Goal: Information Seeking & Learning: Compare options

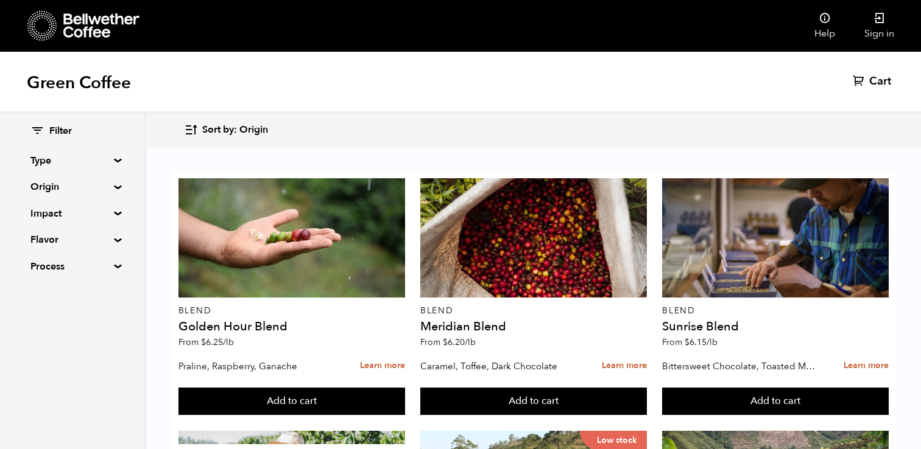
click at [104, 187] on summary "Origin" at bounding box center [72, 187] width 84 height 15
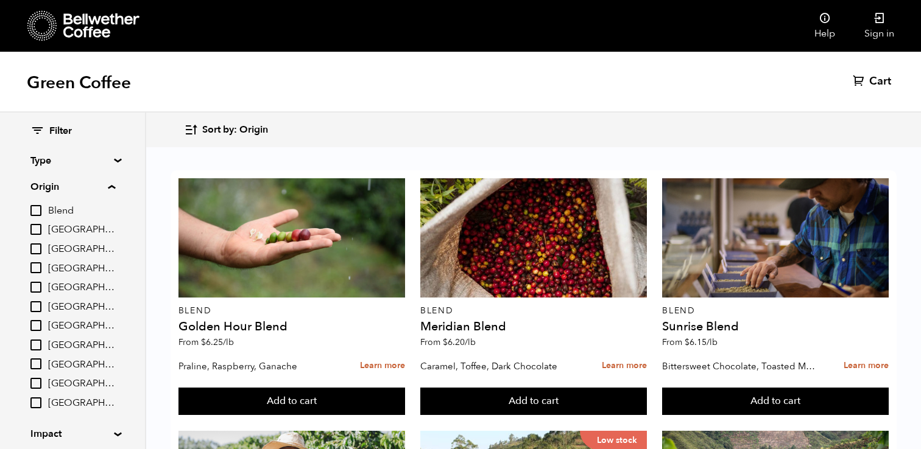
click at [107, 185] on summary "Origin" at bounding box center [72, 187] width 85 height 15
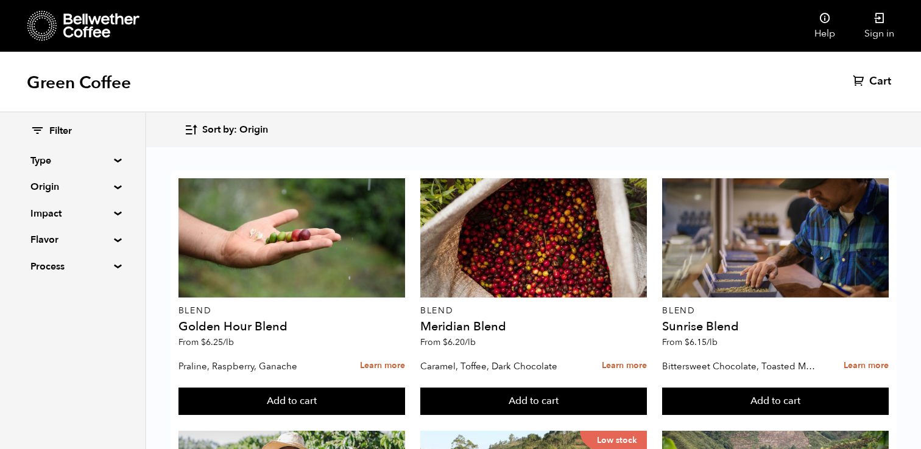
click at [111, 267] on summary "Process" at bounding box center [72, 266] width 84 height 15
click at [40, 291] on input "Natural" at bounding box center [35, 289] width 11 height 11
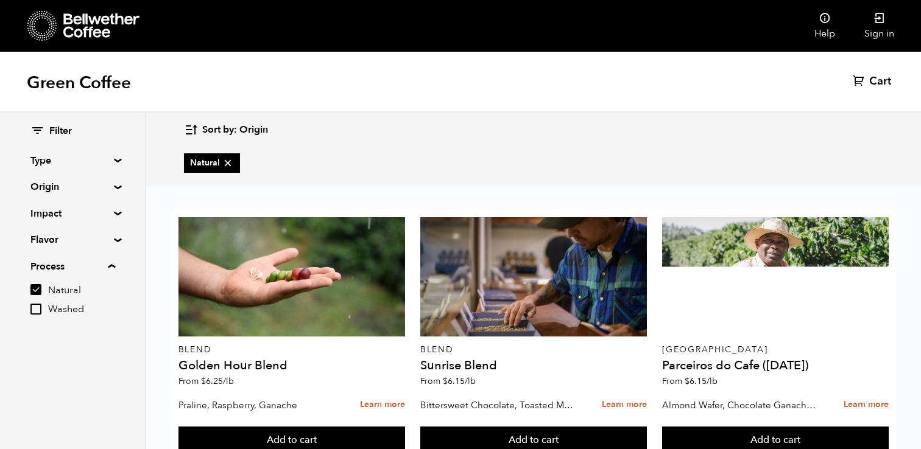
scroll to position [91, 0]
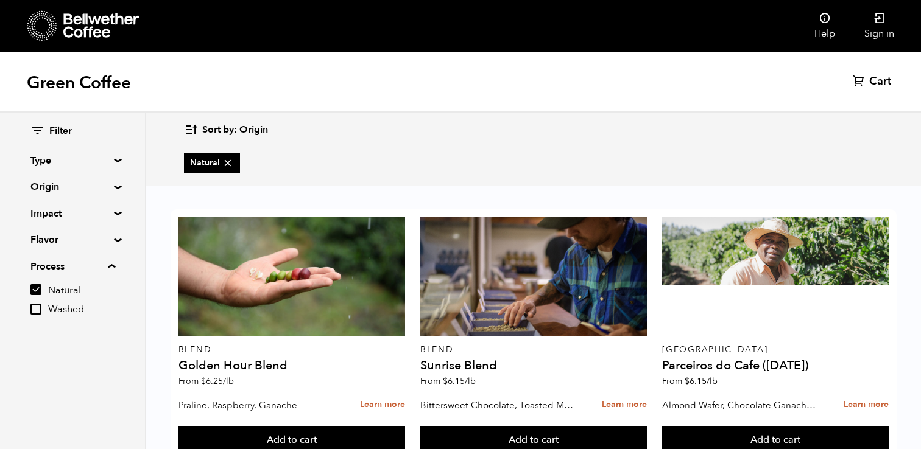
click at [224, 164] on icon at bounding box center [228, 163] width 12 height 12
checkbox input "false"
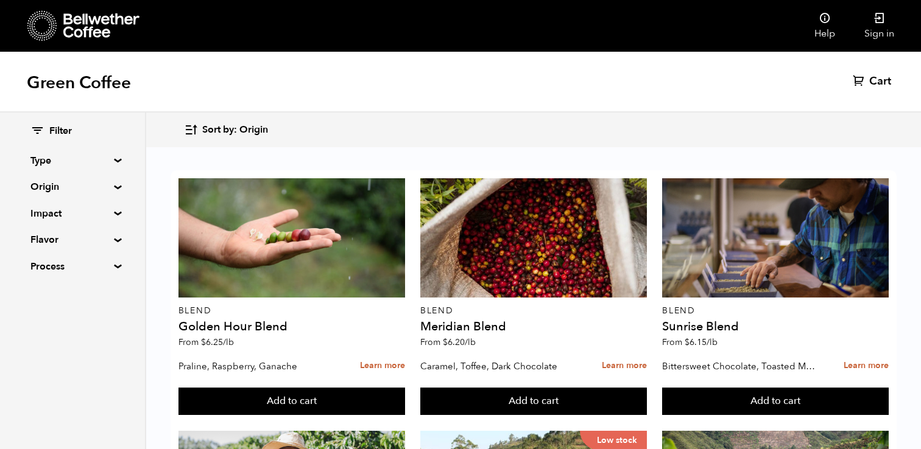
click at [108, 189] on summary "Origin" at bounding box center [72, 187] width 84 height 15
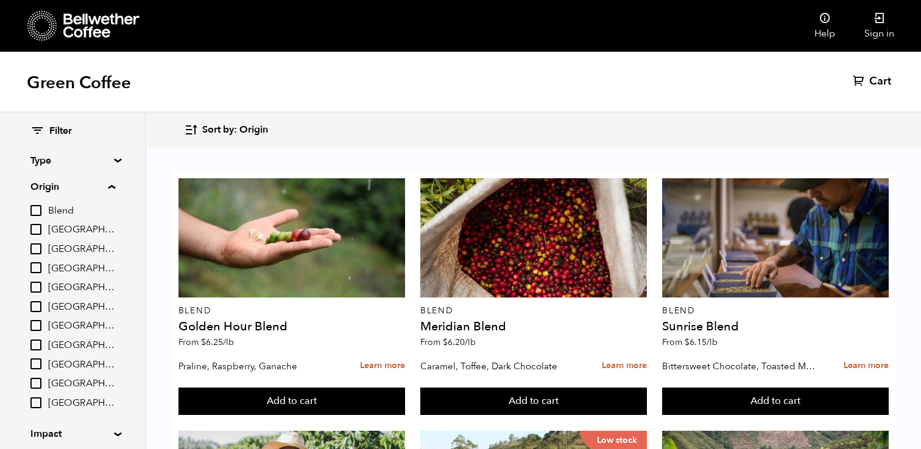
click at [115, 186] on summary "Origin" at bounding box center [72, 187] width 85 height 15
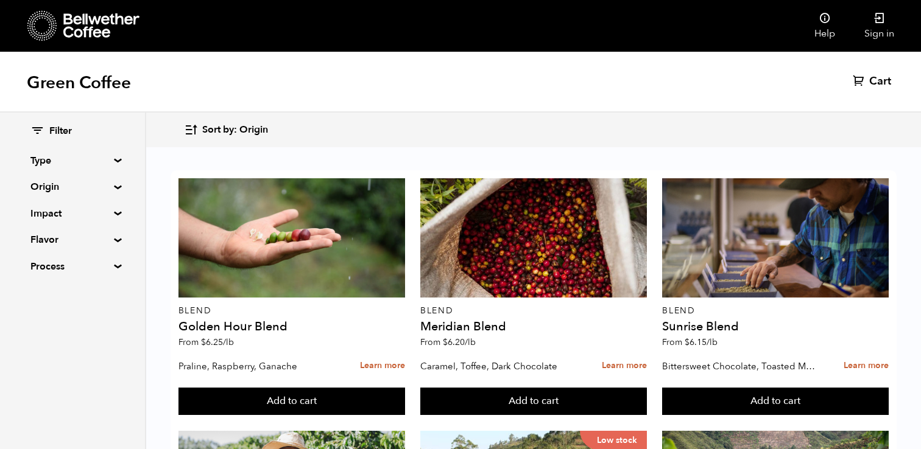
click at [115, 163] on div "Filter Type Blend Single Origin Decaf Seasonal Year Round Origin Blend [GEOGRAP…" at bounding box center [72, 200] width 145 height 174
click at [114, 160] on summary "Type" at bounding box center [72, 160] width 84 height 15
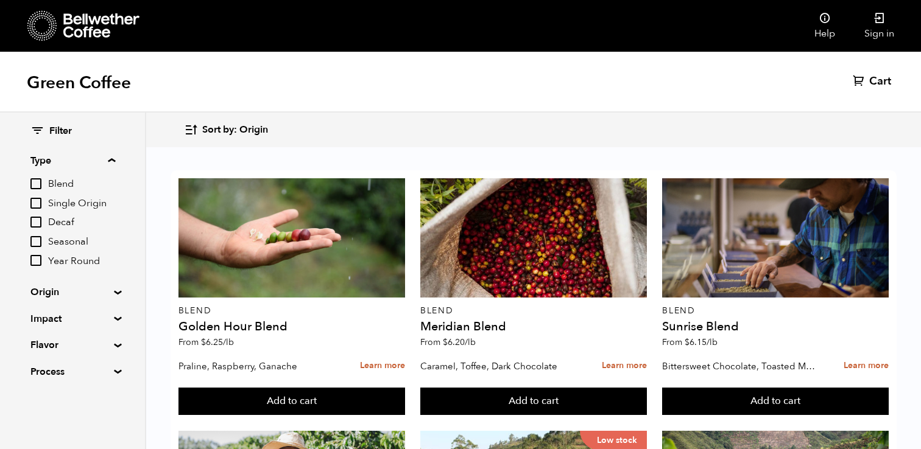
click at [111, 158] on summary "Type" at bounding box center [72, 160] width 85 height 15
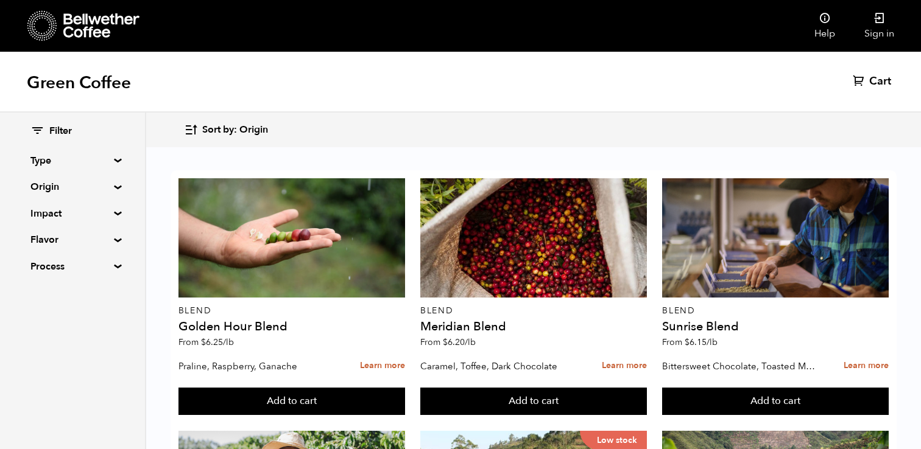
click at [114, 242] on div "Filter Type Blend Single Origin Decaf Seasonal Year Round Origin Blend [GEOGRAP…" at bounding box center [72, 200] width 145 height 174
click at [114, 240] on summary "Flavor" at bounding box center [72, 240] width 84 height 15
click at [114, 240] on summary "Flavor" at bounding box center [72, 240] width 85 height 15
